Goal: Information Seeking & Learning: Learn about a topic

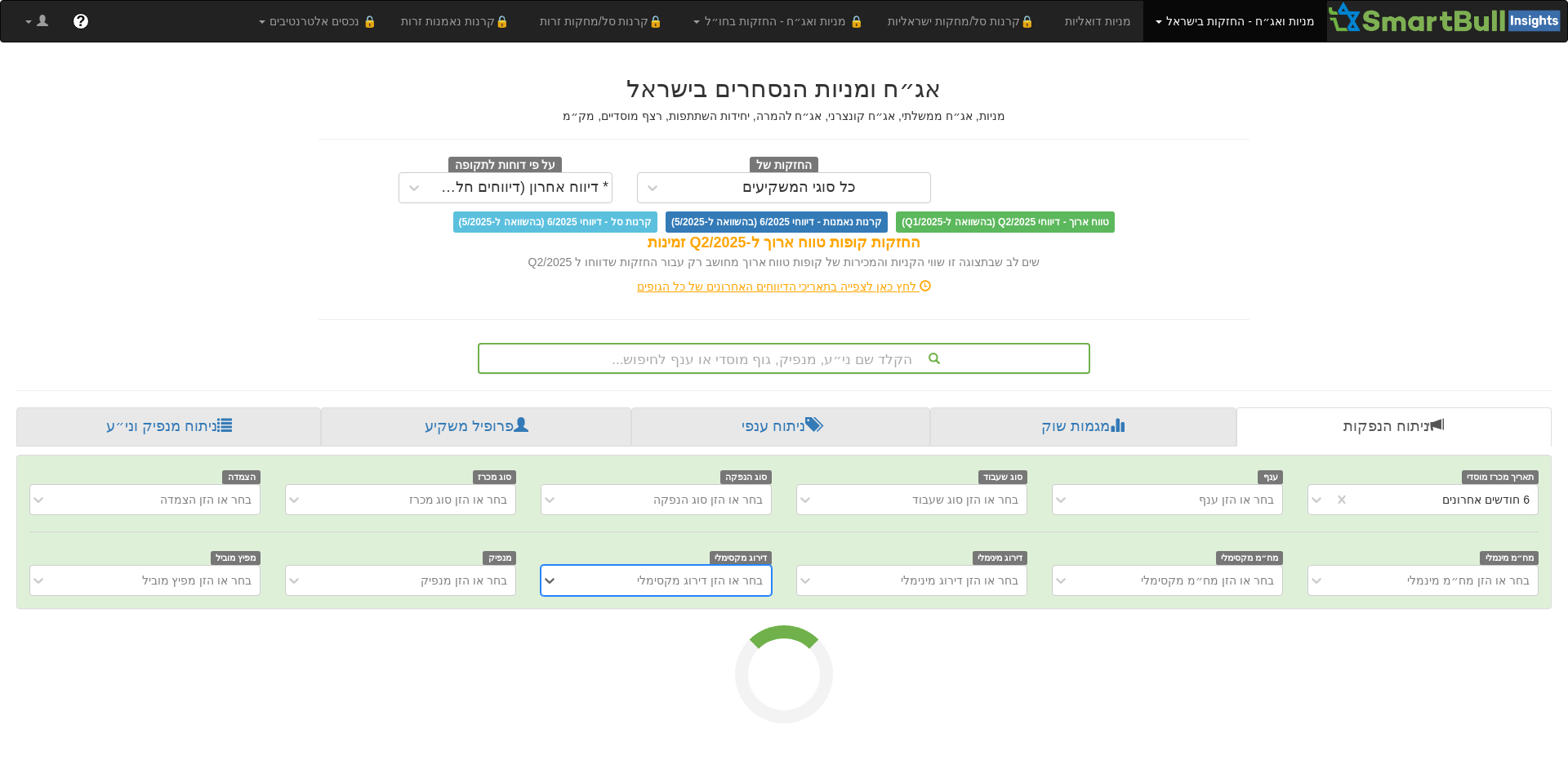
click at [799, 363] on div "הקלד שם ני״ע, מנפיק, גוף מוסדי או ענף לחיפוש..." at bounding box center [783, 357] width 609 height 28
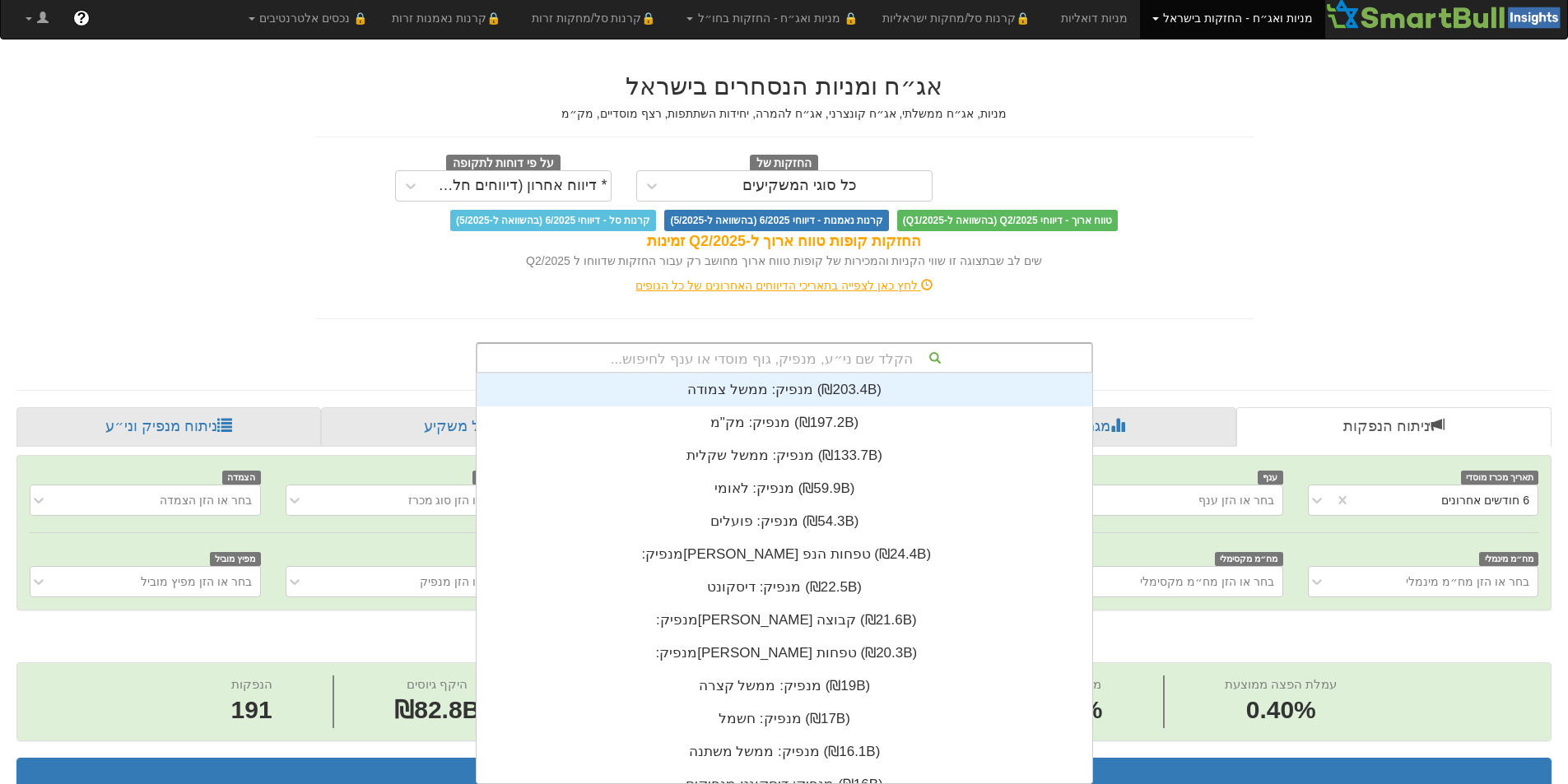
scroll to position [0, 3000]
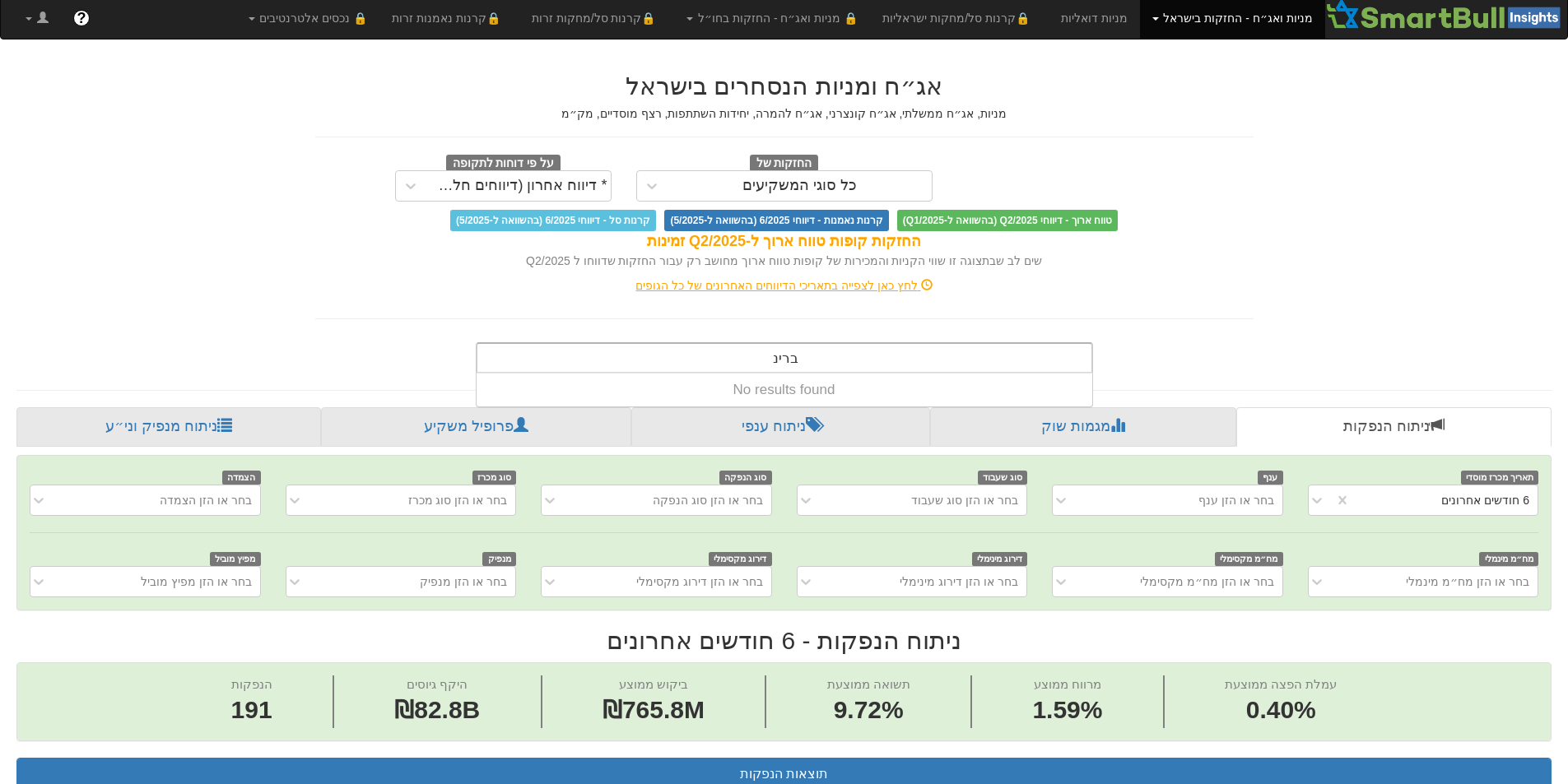
type input "ברי"
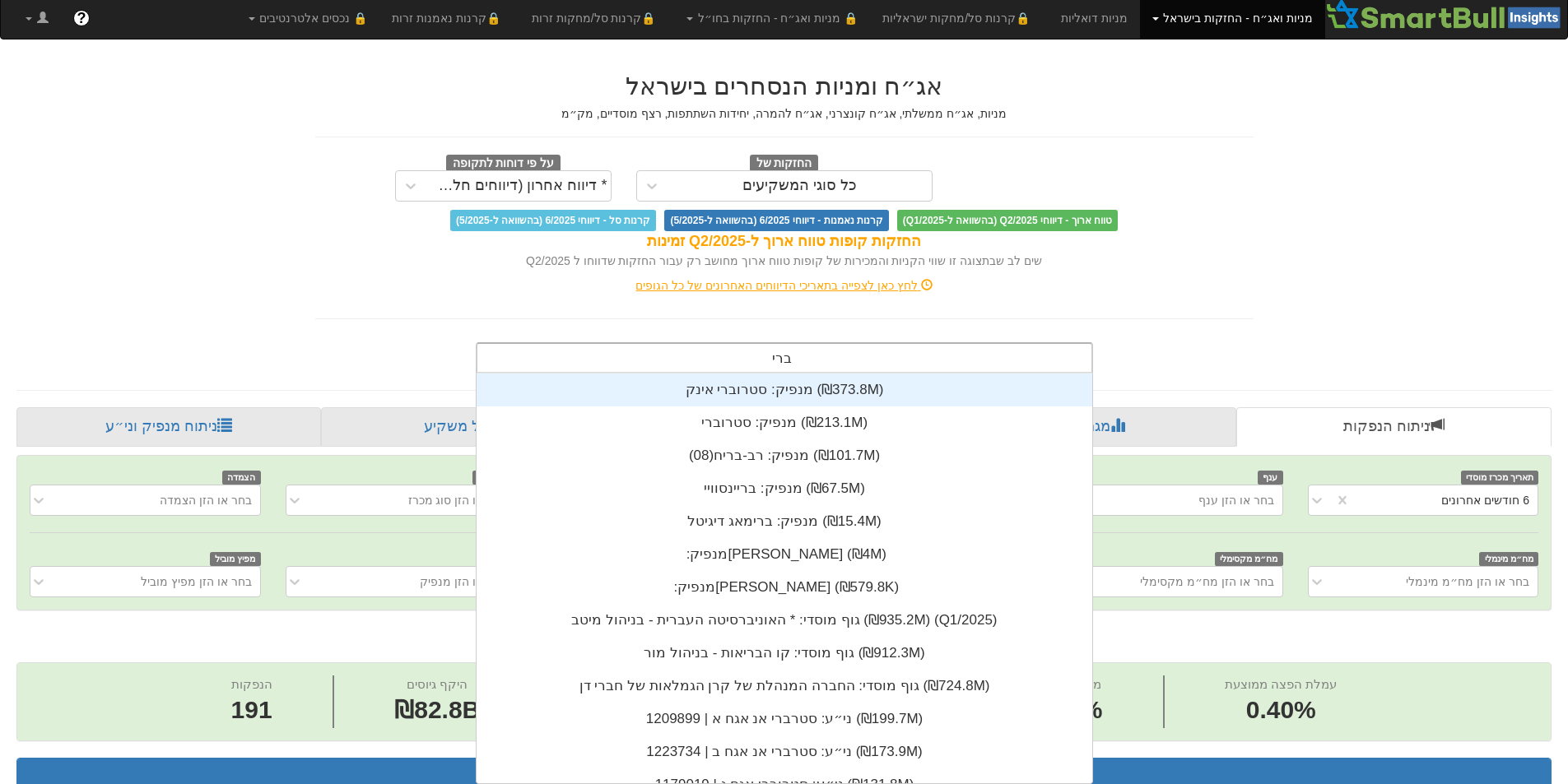
scroll to position [409, 0]
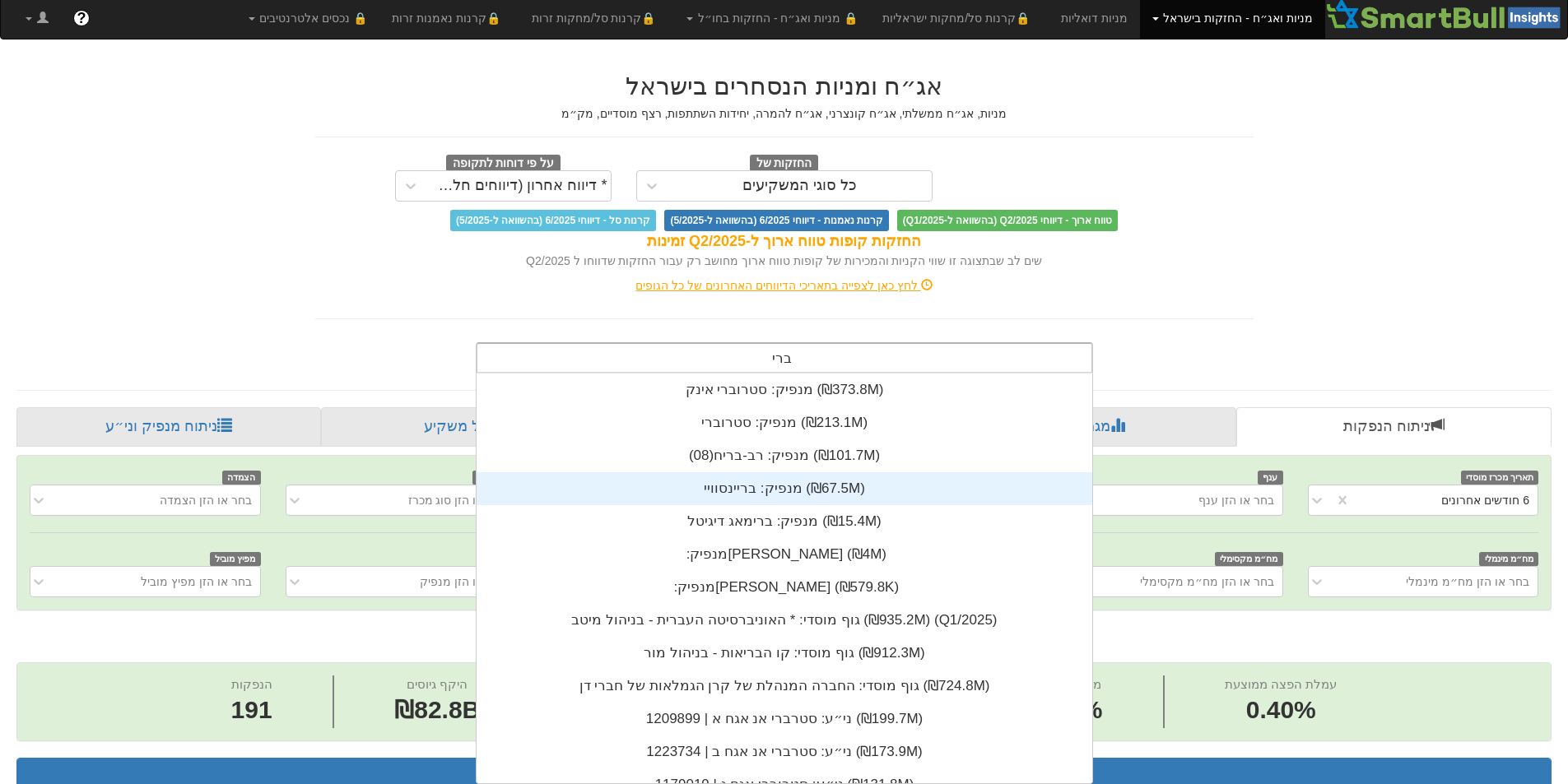
click at [800, 488] on div "מנפיק: ‏בריינסוויי ‎(₪67.5M)‎" at bounding box center [784, 489] width 615 height 33
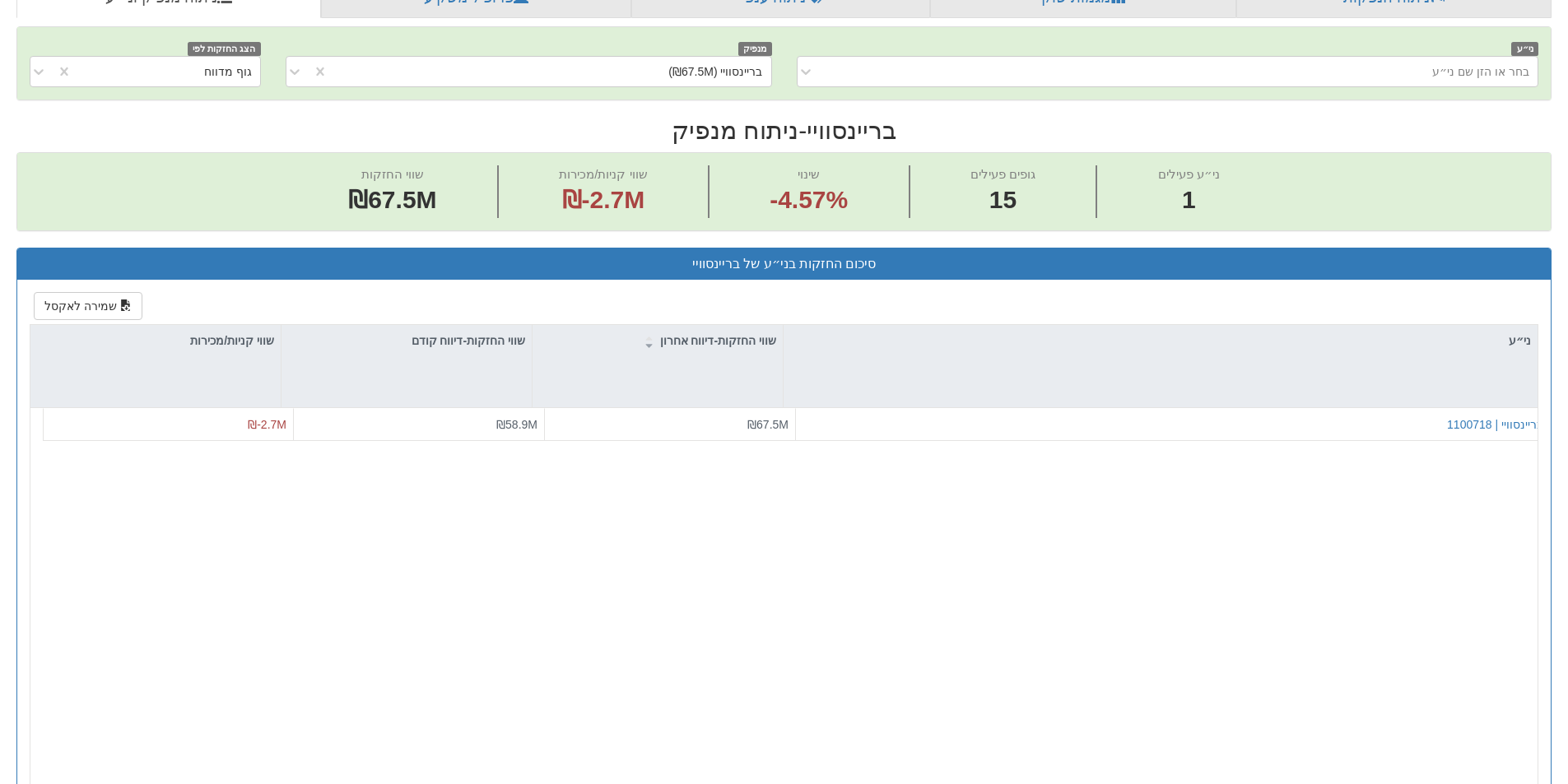
scroll to position [453, 0]
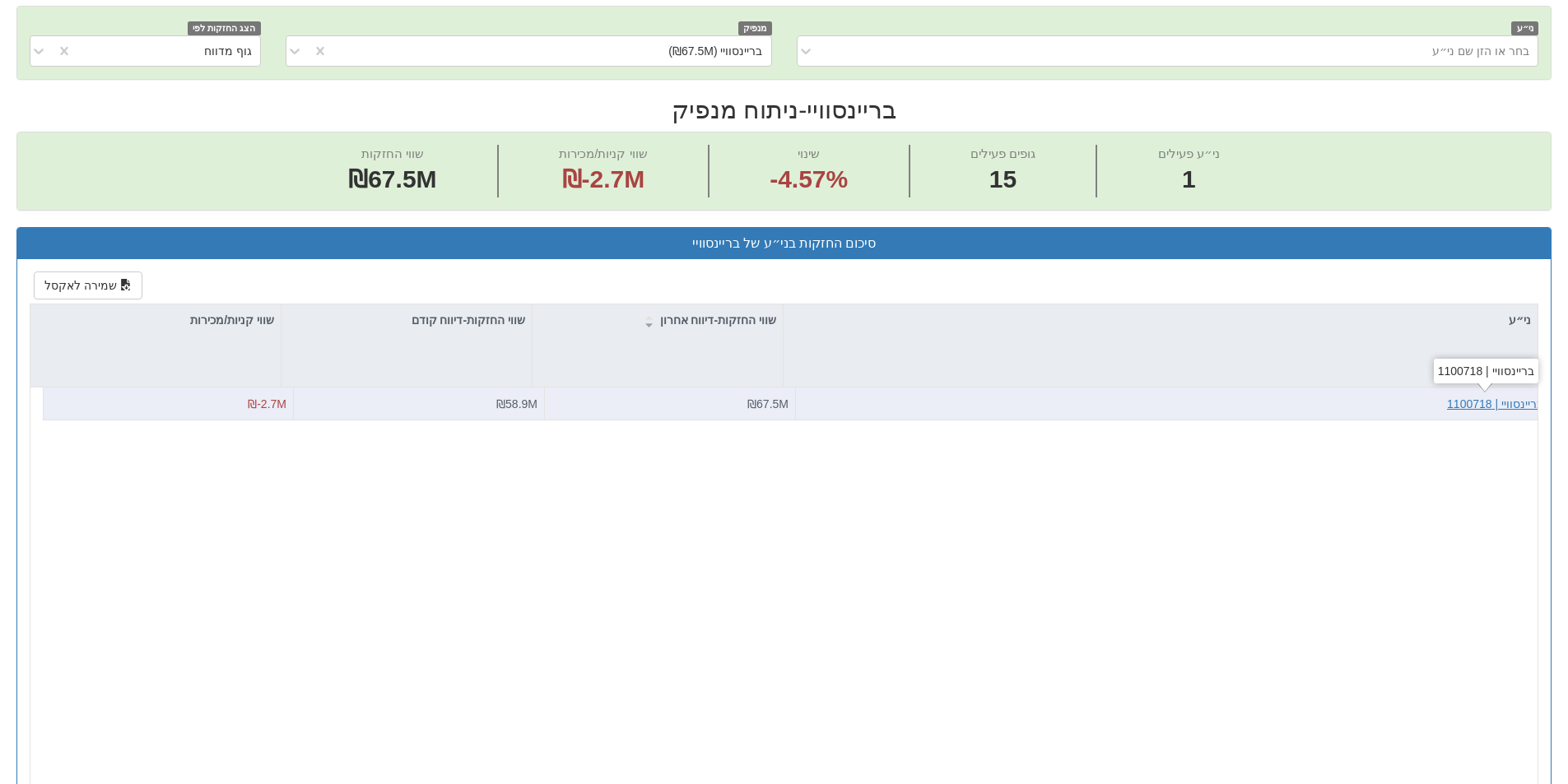
click at [1510, 406] on div "בריינסוויי | 1100718" at bounding box center [1496, 404] width 97 height 16
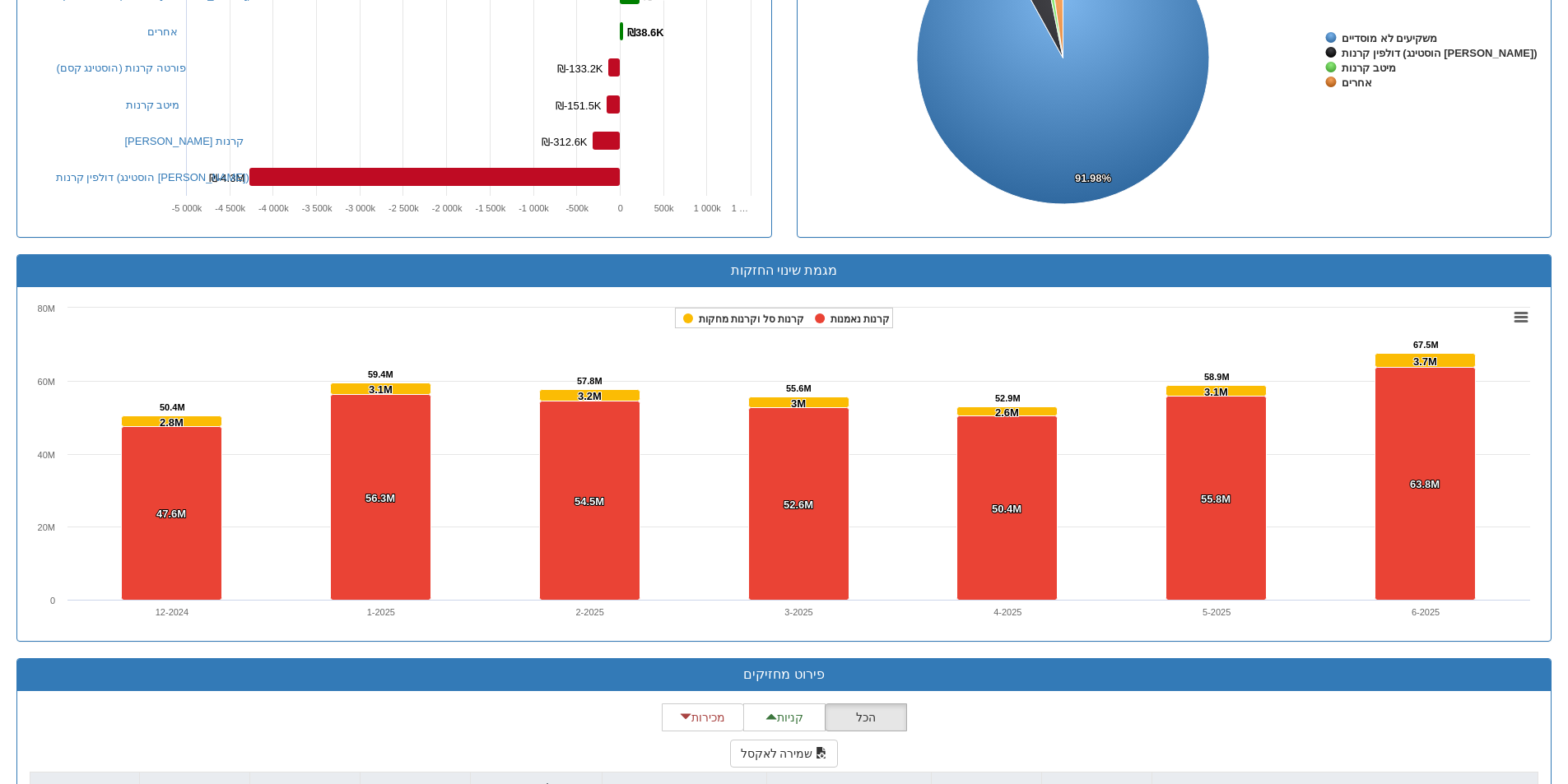
scroll to position [788, 0]
